Goal: Information Seeking & Learning: Check status

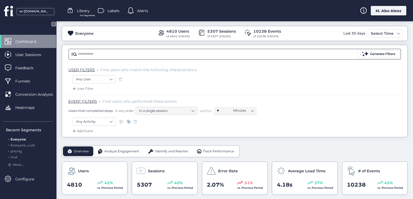
scroll to position [54, 0]
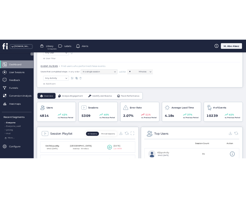
scroll to position [81, 0]
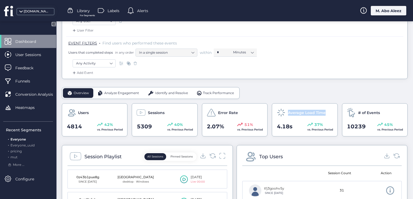
drag, startPoint x: 324, startPoint y: 112, endPoint x: 286, endPoint y: 114, distance: 38.0
click at [286, 114] on div "Average Load Time" at bounding box center [305, 112] width 57 height 9
copy span "Average Load Time"
click at [294, 134] on div "Average Load Time 4.18s 37% vs. Previous Period" at bounding box center [305, 119] width 66 height 33
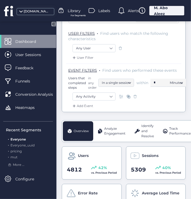
scroll to position [81, 0]
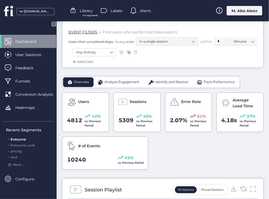
scroll to position [135, 0]
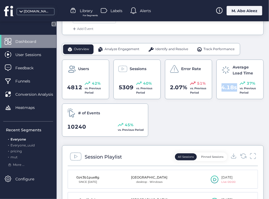
drag, startPoint x: 233, startPoint y: 89, endPoint x: 222, endPoint y: 76, distance: 16.4
click at [210, 89] on div "Users 4812 42% vs. Previous Period Sessions 5309 40% vs. Previous Period Error …" at bounding box center [162, 97] width 201 height 77
click at [226, 112] on div "Users 4812 42% vs. Previous Period Sessions 5309 40% vs. Previous Period Error …" at bounding box center [162, 97] width 201 height 77
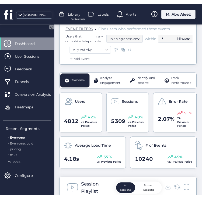
scroll to position [113, 0]
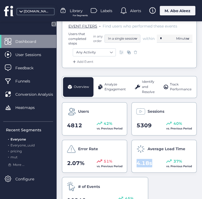
drag, startPoint x: 150, startPoint y: 161, endPoint x: 133, endPoint y: 161, distance: 16.7
click at [133, 161] on div "Average Load Time 4.18s 37% vs. Previous Period" at bounding box center [163, 155] width 65 height 33
drag, startPoint x: 165, startPoint y: 161, endPoint x: 171, endPoint y: 161, distance: 5.4
click at [171, 161] on div "4.18s 37% vs. Previous Period" at bounding box center [164, 163] width 56 height 10
click at [166, 159] on span at bounding box center [168, 160] width 5 height 3
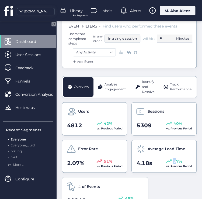
click at [166, 159] on span at bounding box center [168, 160] width 5 height 3
